Goal: Entertainment & Leisure: Consume media (video, audio)

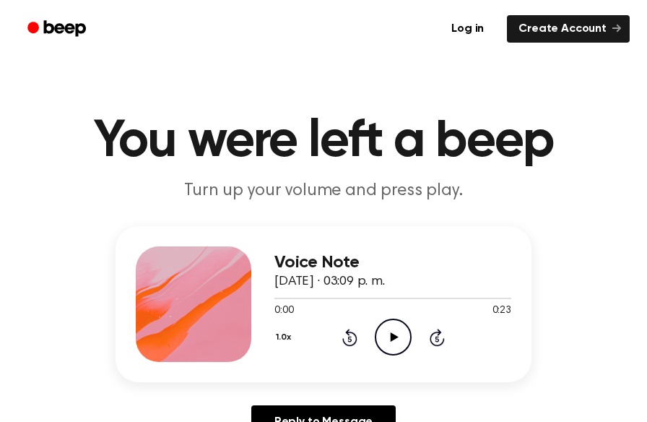
click at [389, 332] on icon "Play Audio" at bounding box center [393, 337] width 37 height 37
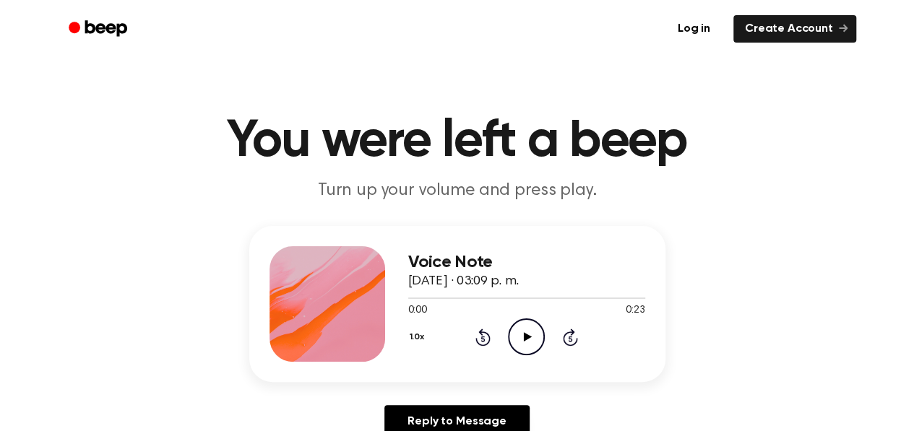
click at [526, 332] on icon "Play Audio" at bounding box center [526, 337] width 37 height 37
click at [416, 297] on div at bounding box center [526, 298] width 237 height 12
click at [526, 335] on icon at bounding box center [528, 336] width 8 height 9
